Goal: Task Accomplishment & Management: Use online tool/utility

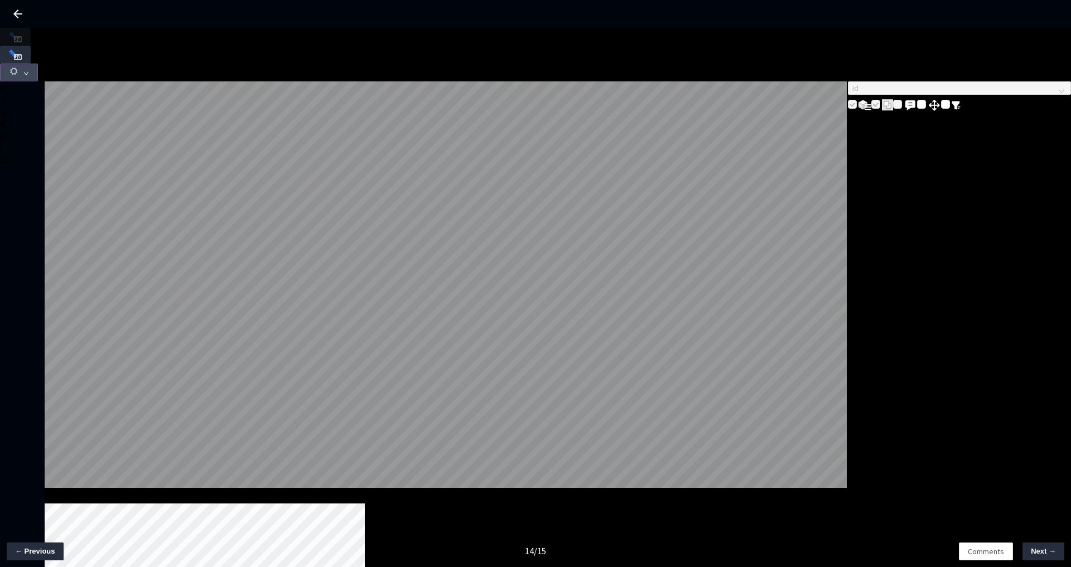
click at [38, 64] on button "button" at bounding box center [19, 73] width 38 height 18
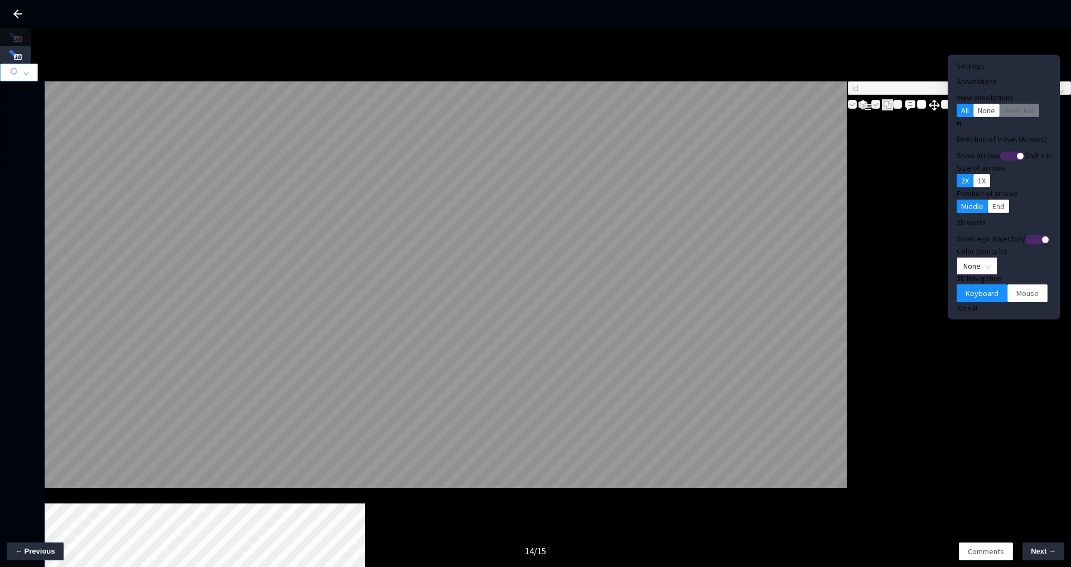
click at [963, 258] on span "None" at bounding box center [976, 266] width 27 height 17
click at [957, 288] on div "Point Intensity" at bounding box center [958, 282] width 37 height 12
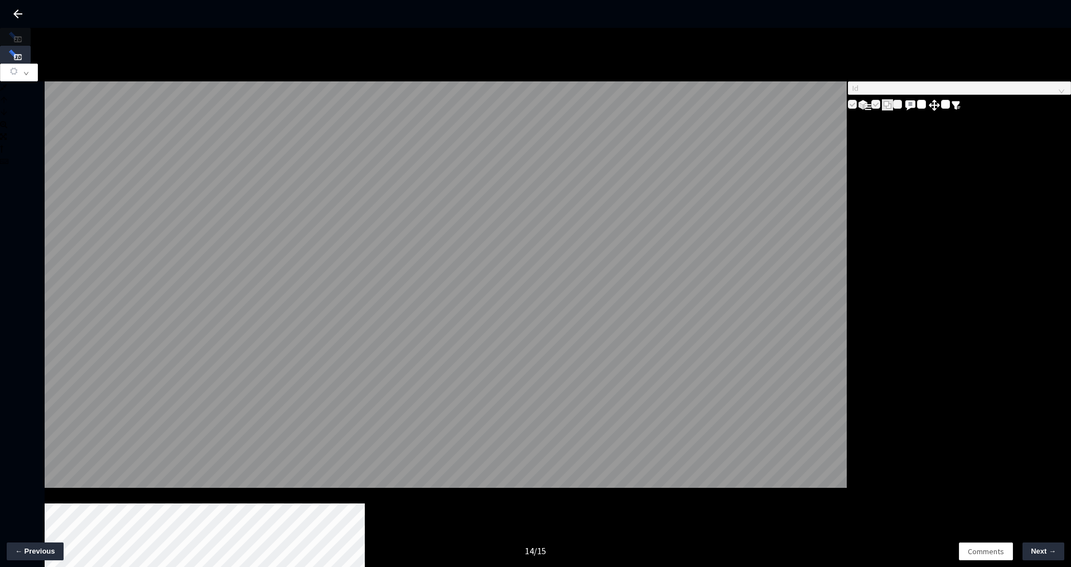
click at [890, 112] on div "Id" at bounding box center [959, 96] width 223 height 31
click at [38, 64] on button "button" at bounding box center [19, 73] width 38 height 18
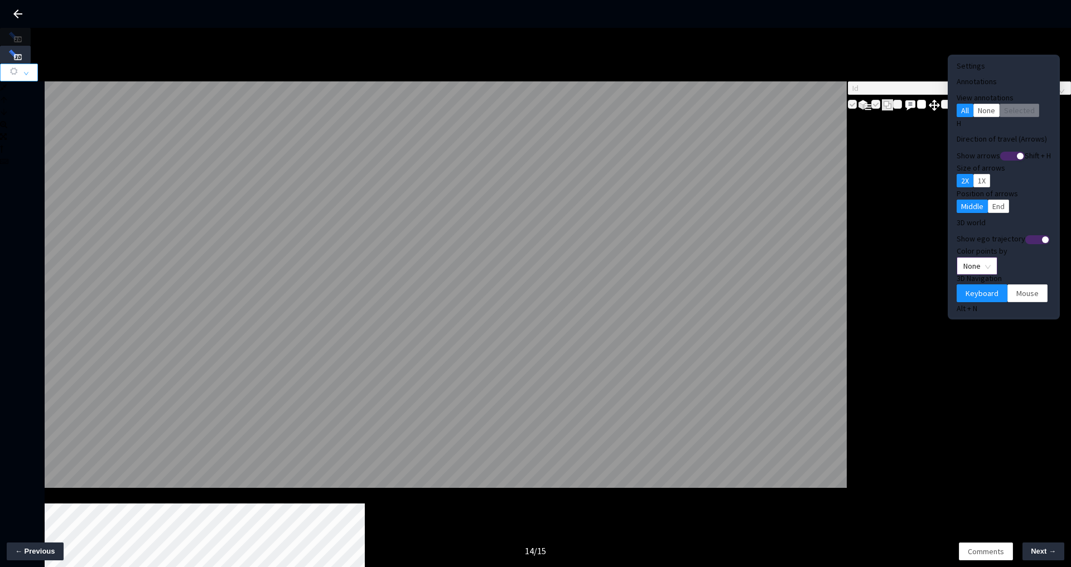
click at [970, 258] on span "None" at bounding box center [976, 266] width 27 height 17
click at [957, 289] on div "Point Intensity" at bounding box center [958, 282] width 51 height 13
click at [1016, 287] on span "Mouse" at bounding box center [1027, 293] width 22 height 12
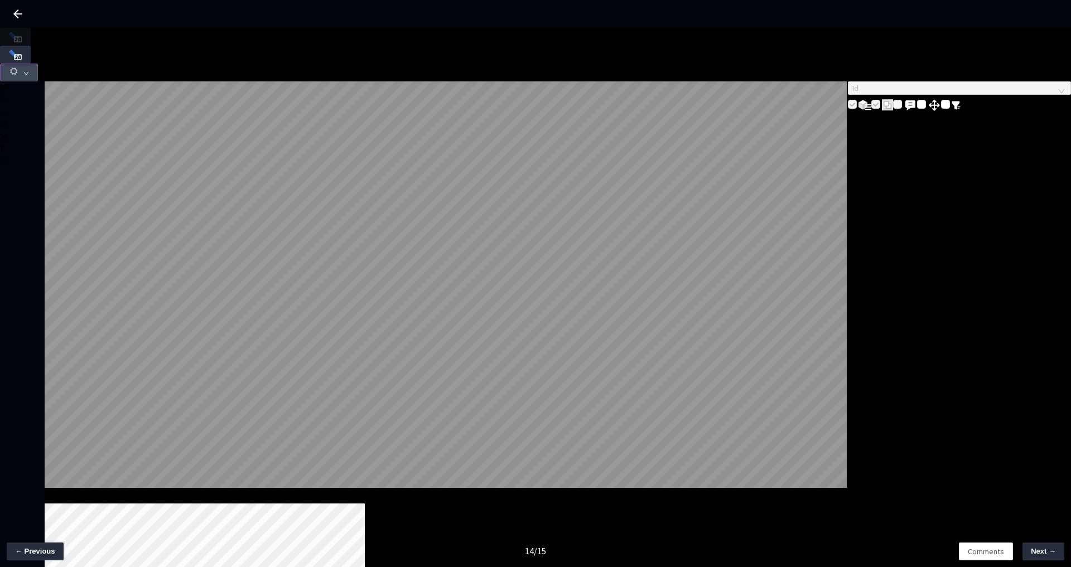
click at [29, 71] on icon "down" at bounding box center [26, 74] width 6 height 6
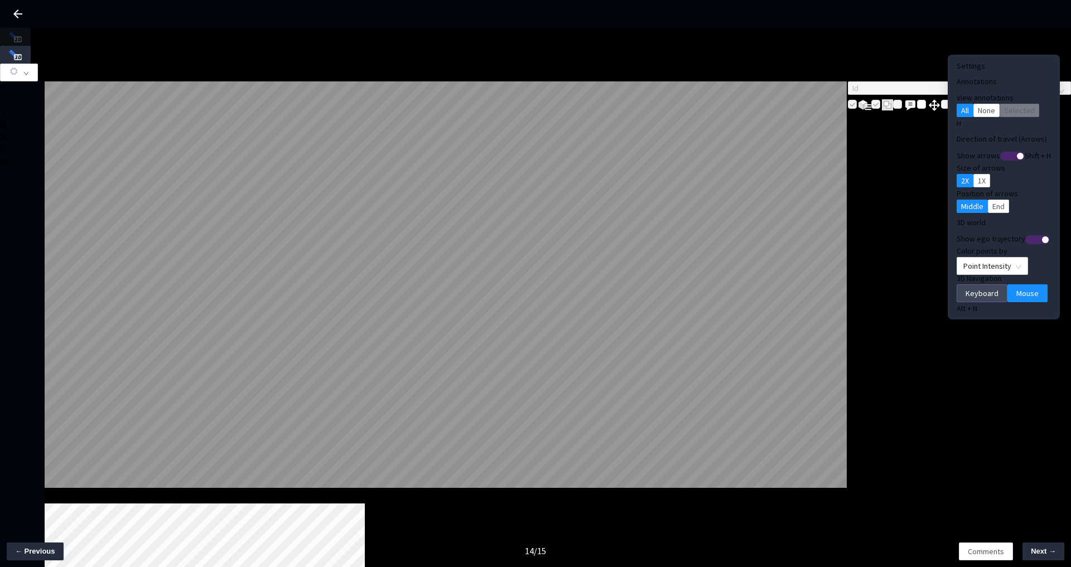
click at [966, 287] on span "Keyboard" at bounding box center [982, 293] width 33 height 12
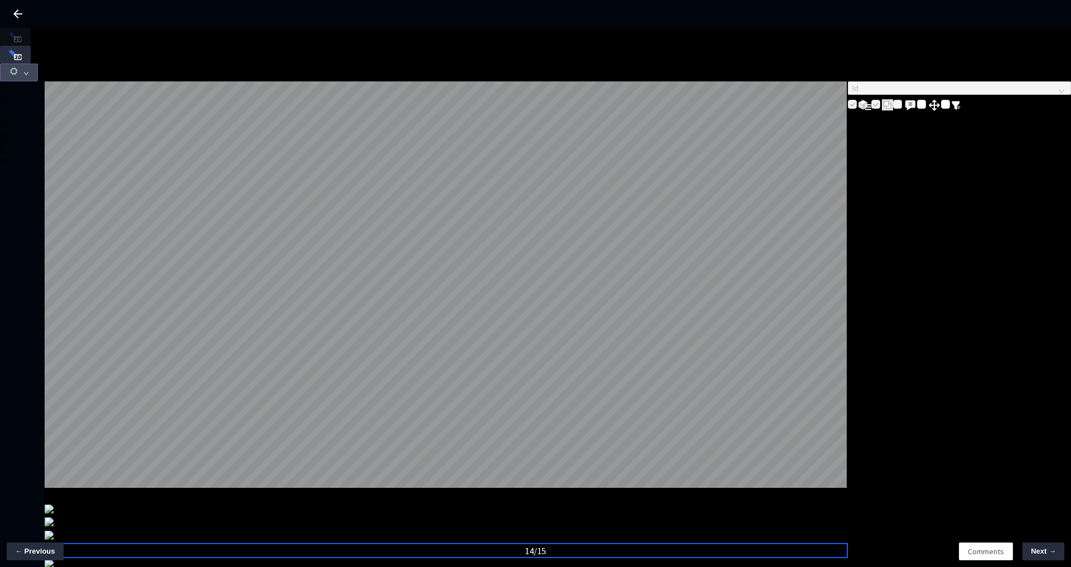
click at [38, 64] on button "button" at bounding box center [19, 73] width 38 height 18
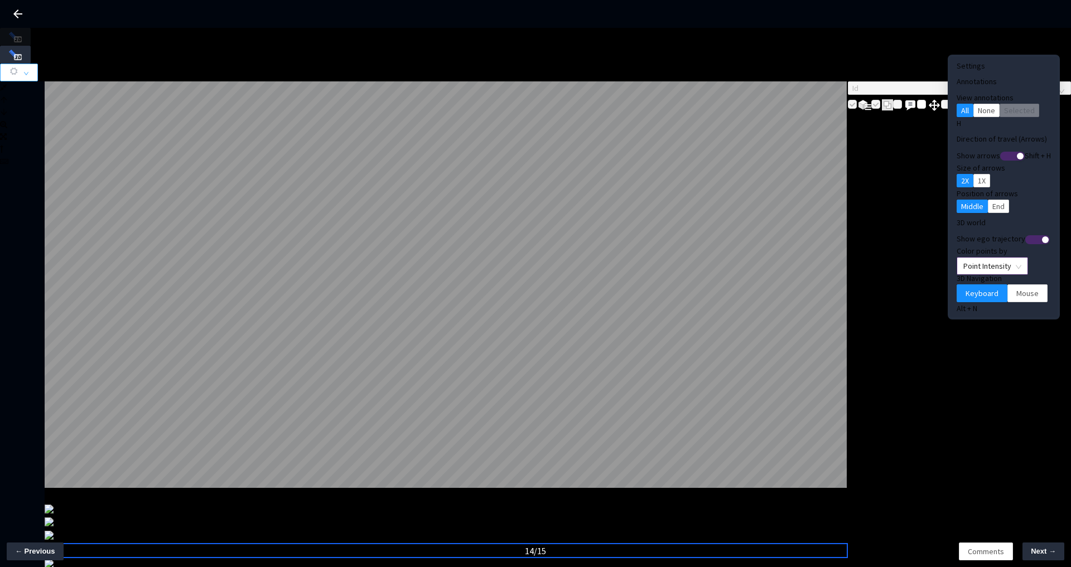
click at [984, 258] on span "Point Intensity" at bounding box center [992, 266] width 58 height 17
